Goal: Task Accomplishment & Management: Manage account settings

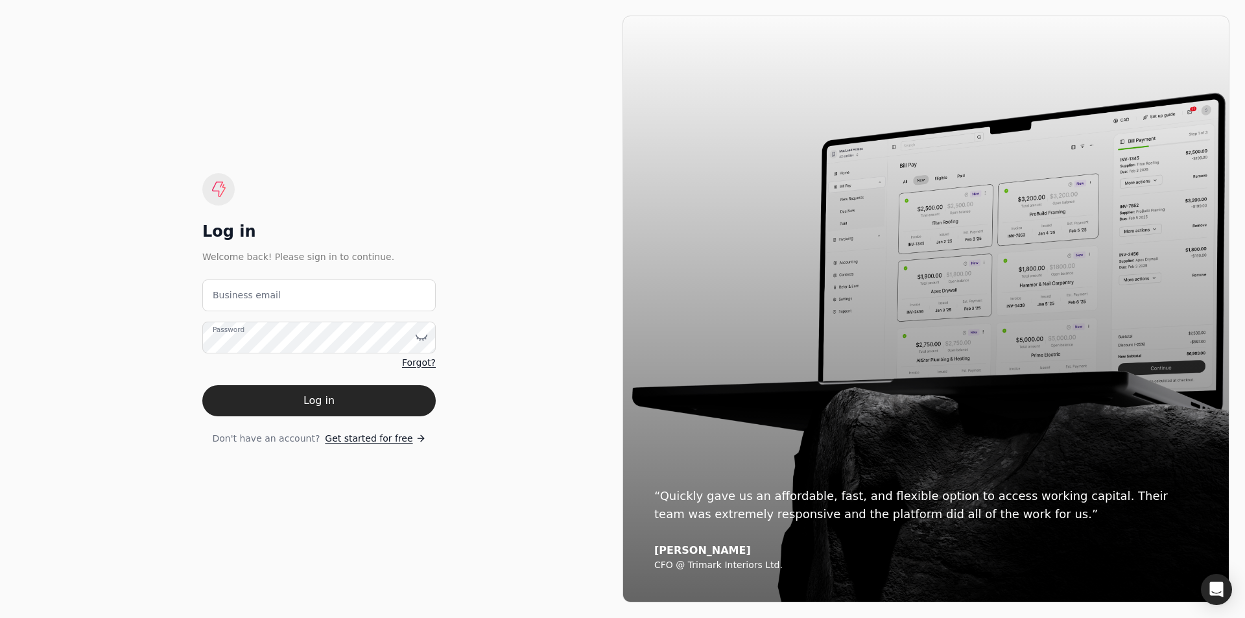
click at [261, 296] on label "Business email" at bounding box center [247, 296] width 68 height 14
click at [261, 296] on email "Business email" at bounding box center [318, 295] width 233 height 32
type email "[EMAIL_ADDRESS][DOMAIN_NAME]"
click at [313, 355] on div "Password Forgot?" at bounding box center [318, 346] width 233 height 48
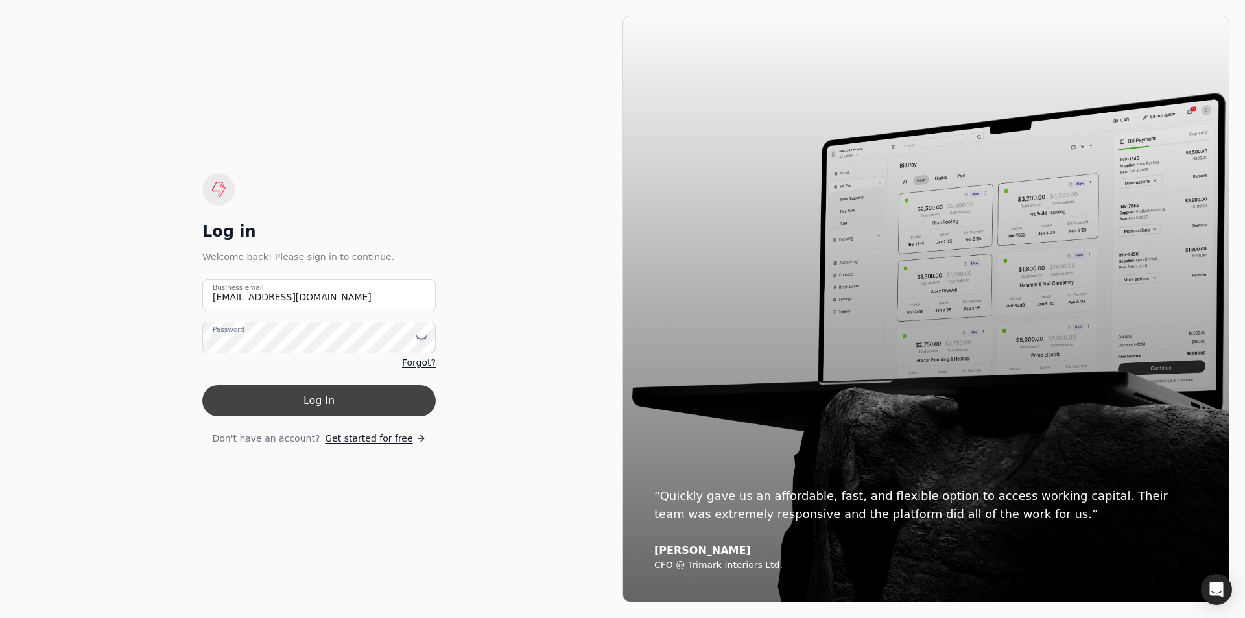
click at [359, 397] on button "Log in" at bounding box center [318, 400] width 233 height 31
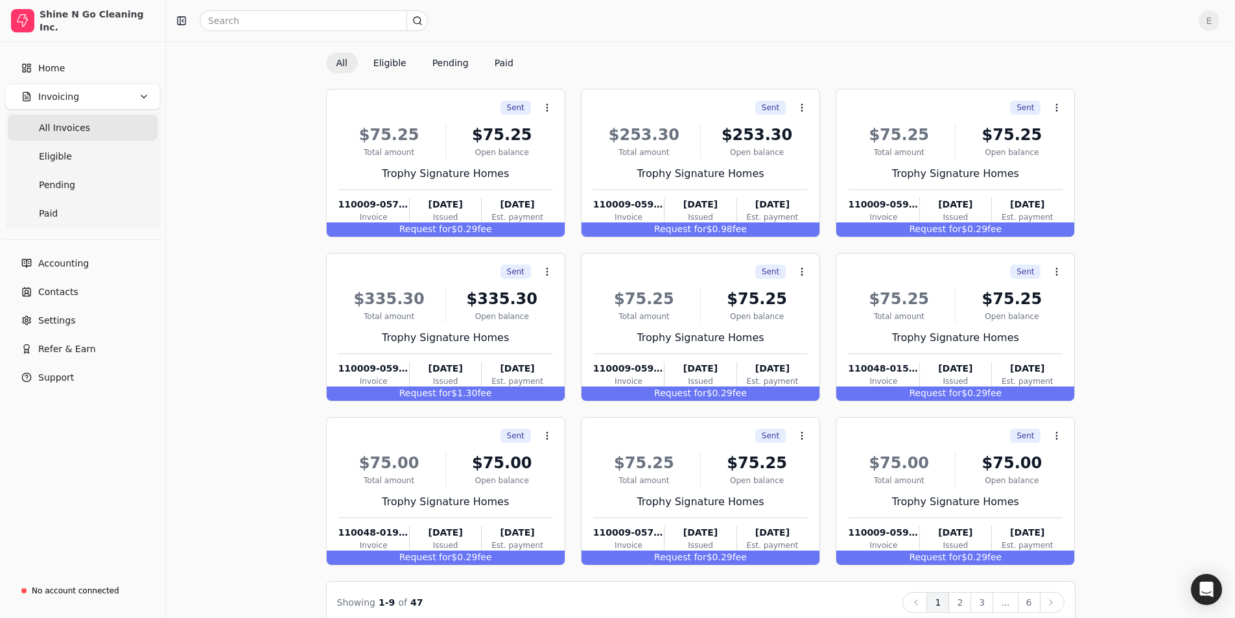
scroll to position [61, 0]
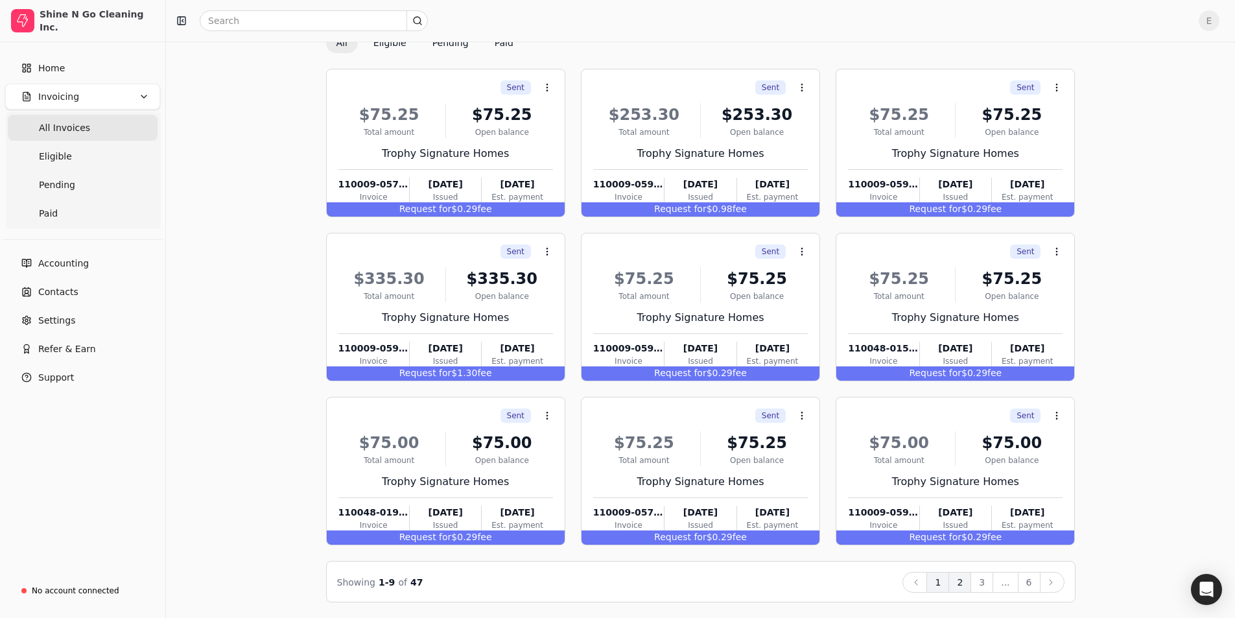
click at [965, 580] on button "2" at bounding box center [960, 582] width 23 height 21
click at [1052, 579] on icon at bounding box center [1051, 582] width 10 height 10
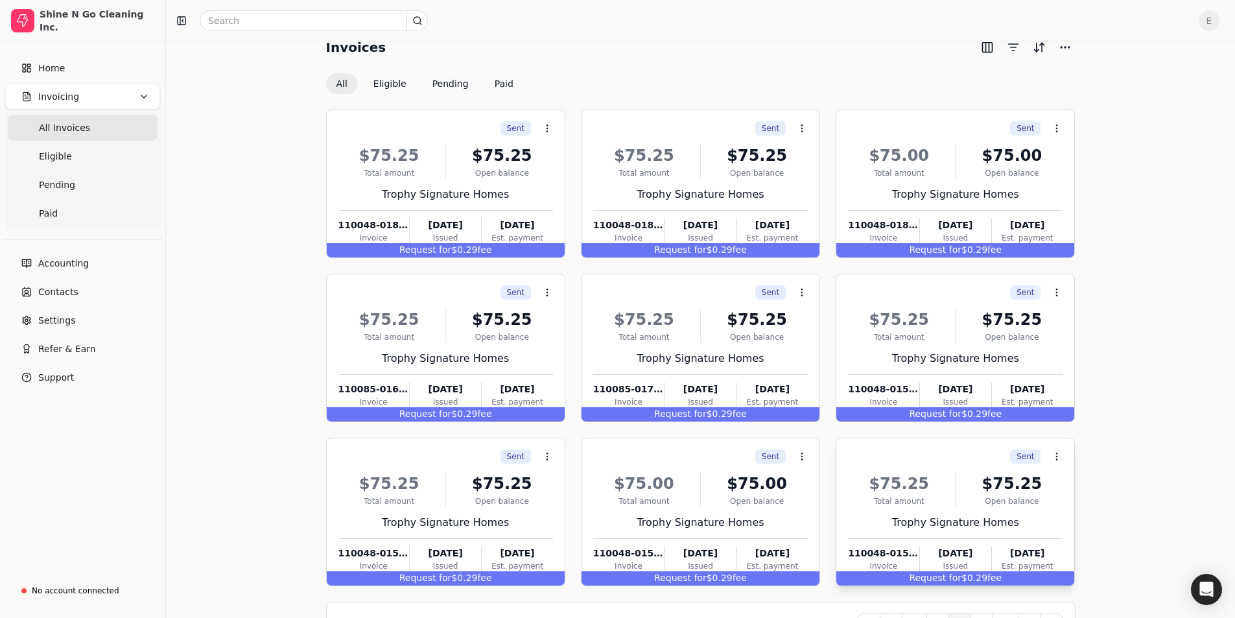
scroll to position [0, 0]
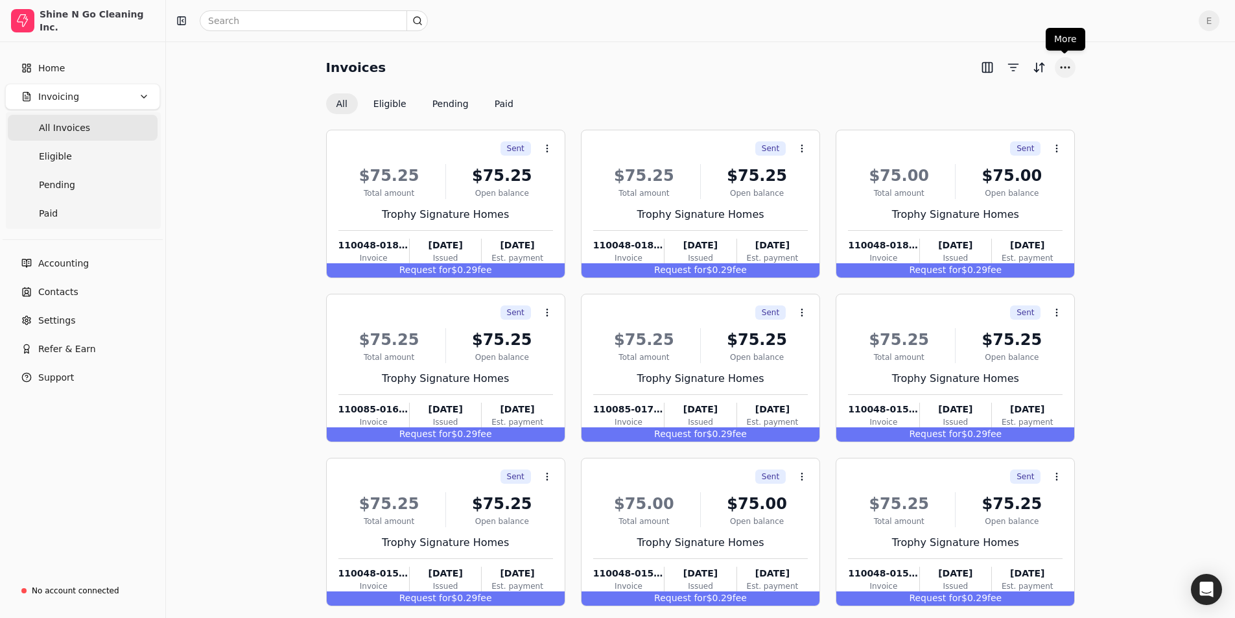
click at [1069, 66] on button "More" at bounding box center [1065, 67] width 21 height 21
click at [1147, 172] on div "Invoices All Eligible Pending Paid Sent Context Menu Button $75.25 Total amount…" at bounding box center [701, 360] width 1038 height 606
click at [68, 215] on link "Paid" at bounding box center [83, 213] width 150 height 26
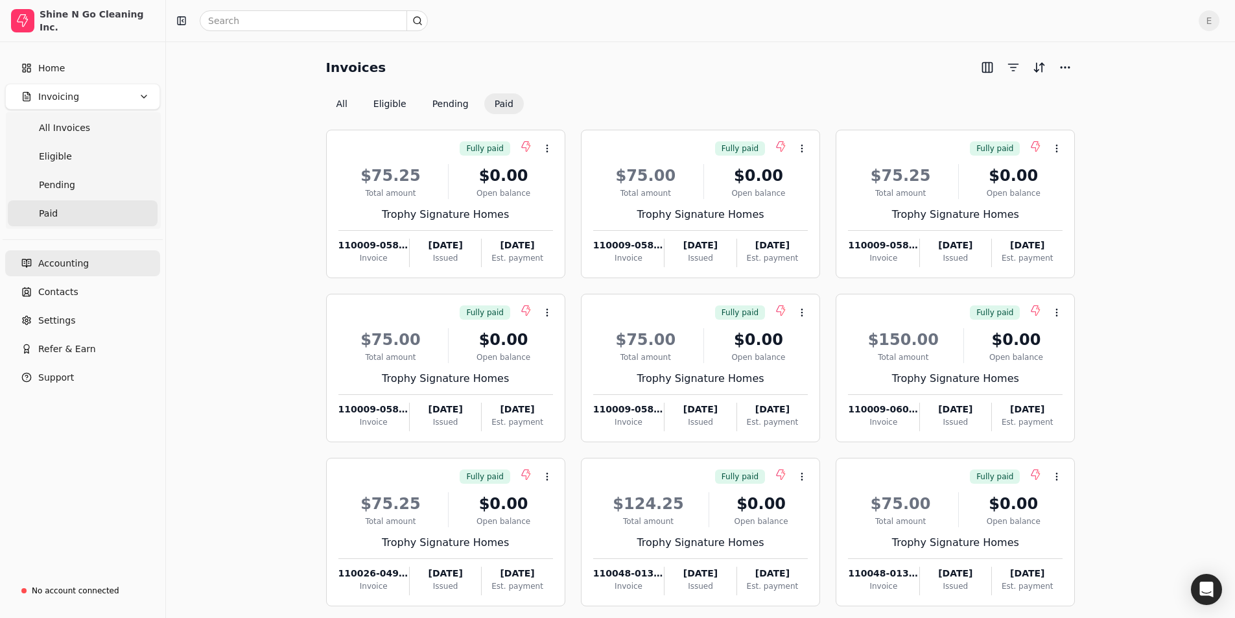
click at [87, 265] on link "Accounting" at bounding box center [82, 263] width 155 height 26
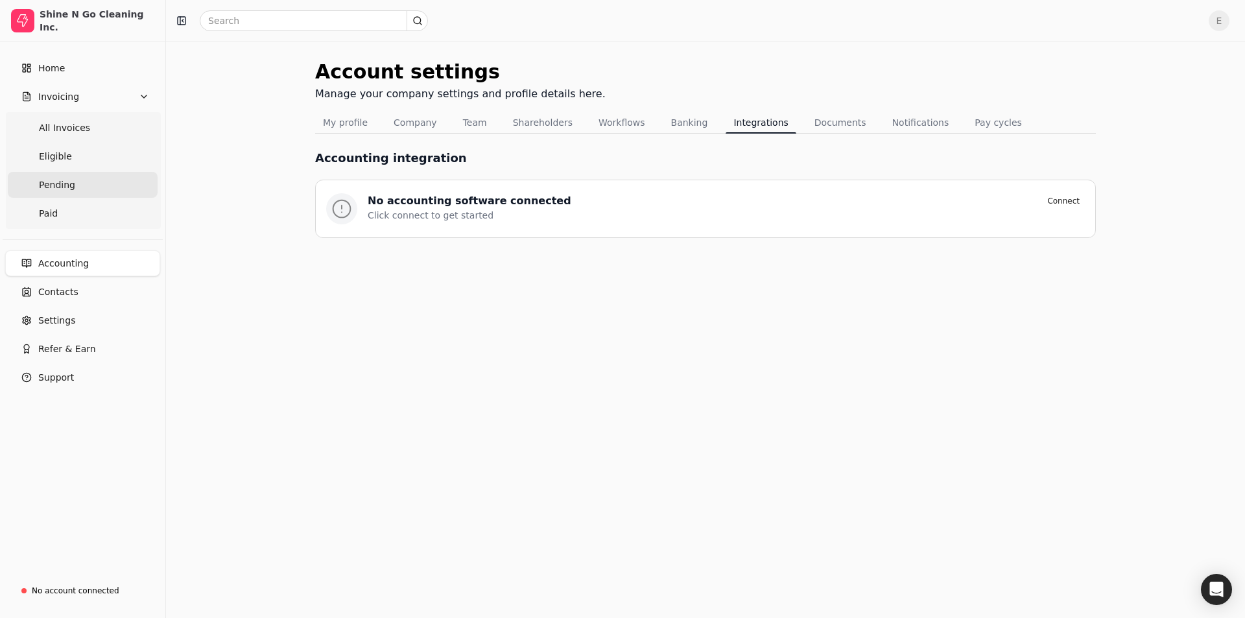
click at [73, 186] on link "Pending" at bounding box center [83, 185] width 150 height 26
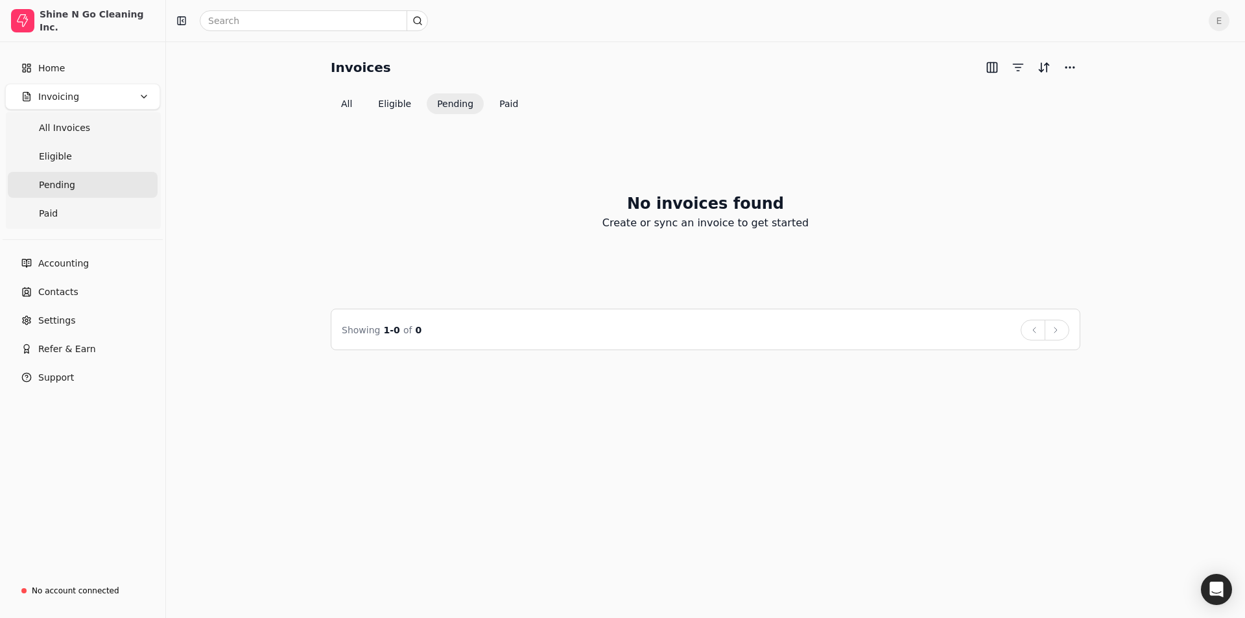
click at [73, 186] on link "Pending" at bounding box center [83, 185] width 150 height 26
click at [73, 128] on span "All Invoices" at bounding box center [64, 128] width 51 height 14
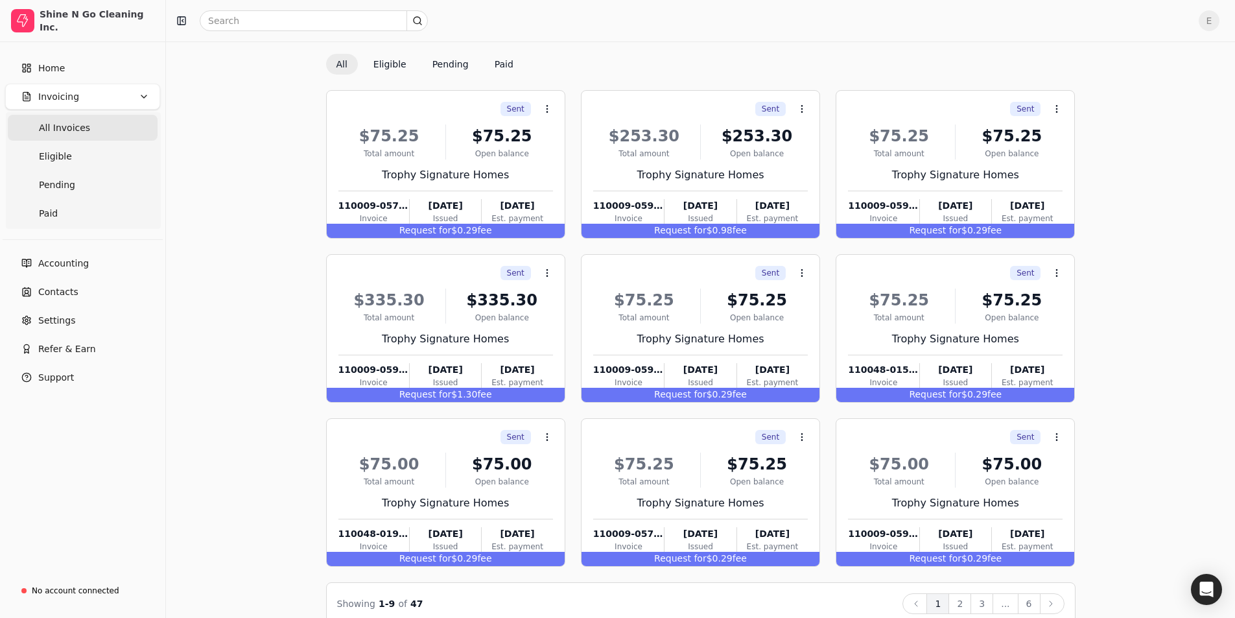
scroll to position [61, 0]
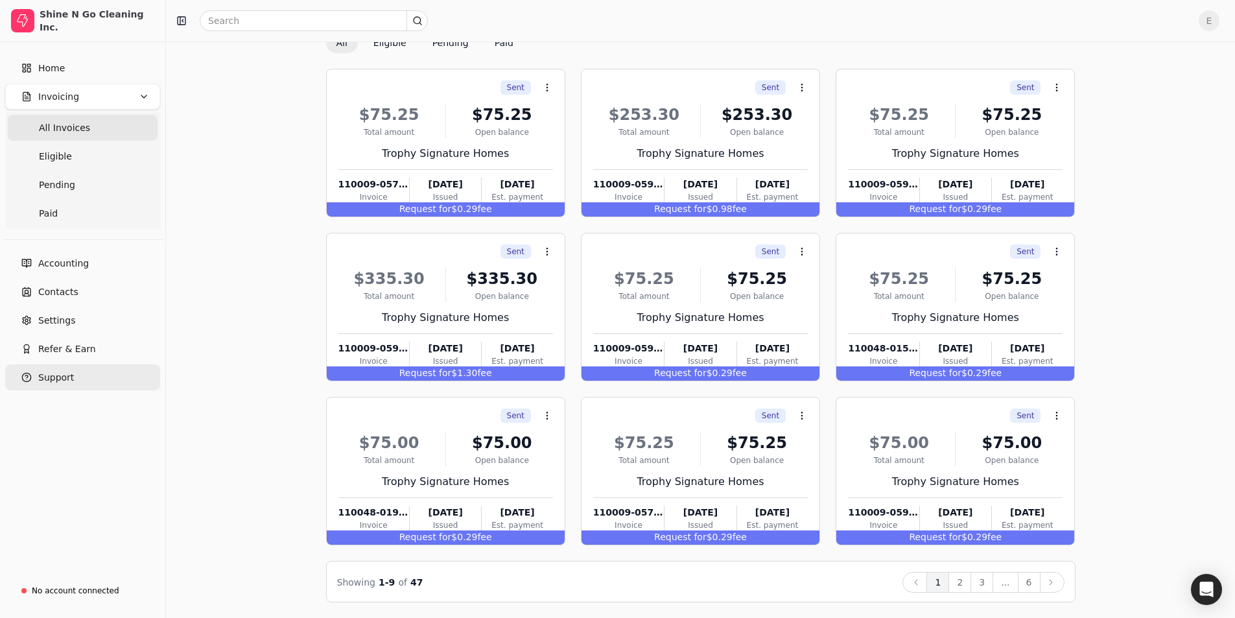
click at [64, 368] on button "Support" at bounding box center [82, 377] width 155 height 26
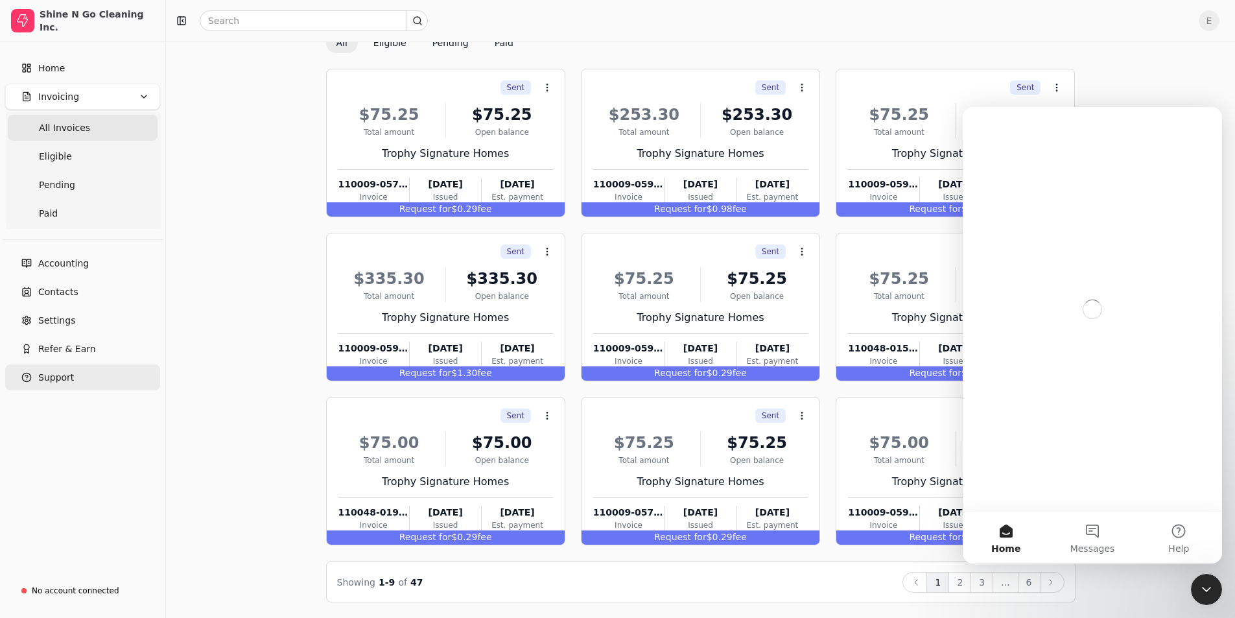
scroll to position [0, 0]
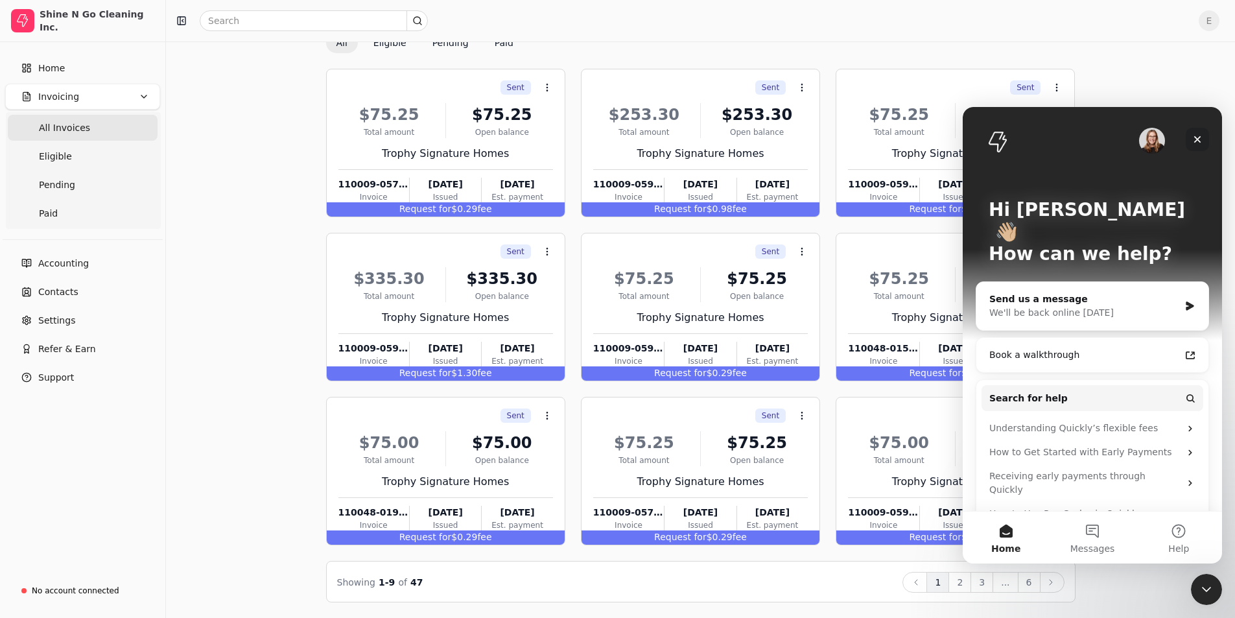
click at [1197, 133] on div "Close" at bounding box center [1197, 139] width 23 height 23
